Goal: Check status: Check status

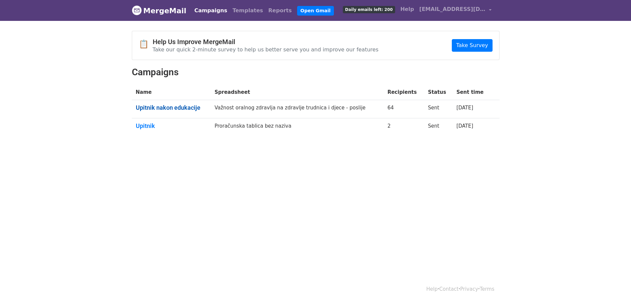
click at [180, 108] on link "Upitnik nakon edukacije" at bounding box center [171, 107] width 71 height 7
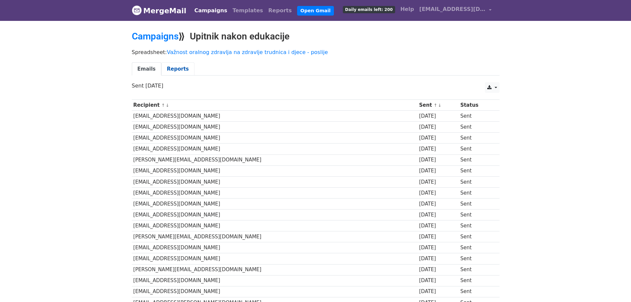
click at [177, 69] on link "Reports" at bounding box center [177, 69] width 33 height 14
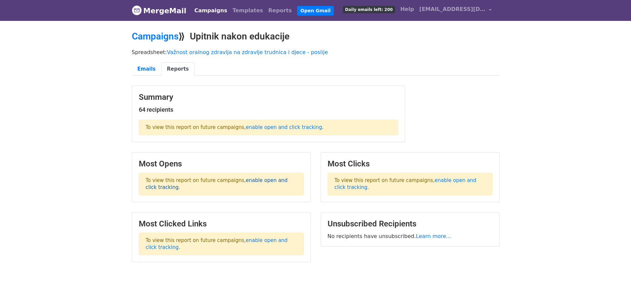
click at [257, 181] on link "enable open and click tracking" at bounding box center [217, 183] width 142 height 13
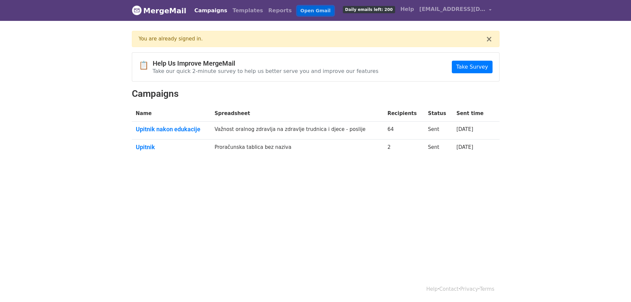
click at [299, 9] on link "Open Gmail" at bounding box center [315, 11] width 37 height 10
